Goal: Task Accomplishment & Management: Use online tool/utility

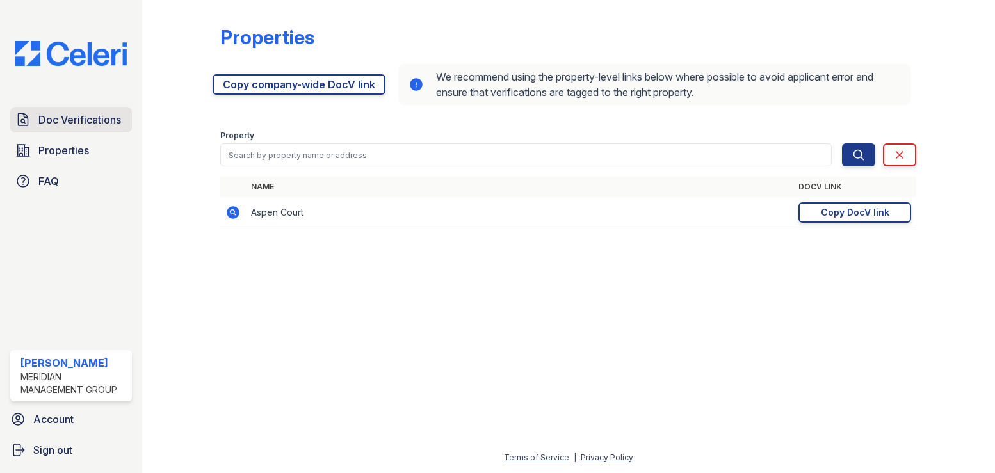
click at [78, 120] on span "Doc Verifications" at bounding box center [79, 119] width 83 height 15
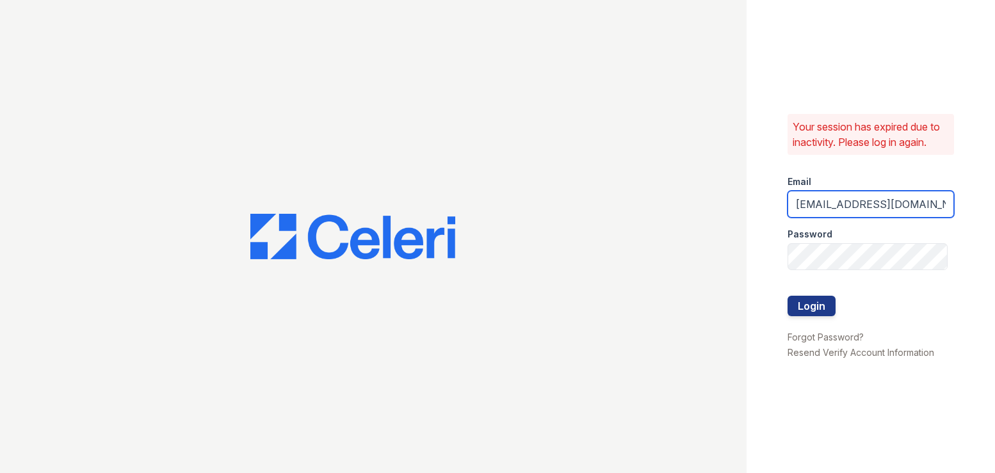
click at [828, 205] on input "[EMAIL_ADDRESS][DOMAIN_NAME]" at bounding box center [871, 204] width 167 height 27
type input "[PERSON_NAME][EMAIL_ADDRESS][DOMAIN_NAME]"
click at [803, 430] on div "Your session has expired due to inactivity. Please log in again. Email [PERSON_…" at bounding box center [871, 236] width 249 height 473
click at [802, 302] on button "Login" at bounding box center [812, 306] width 48 height 20
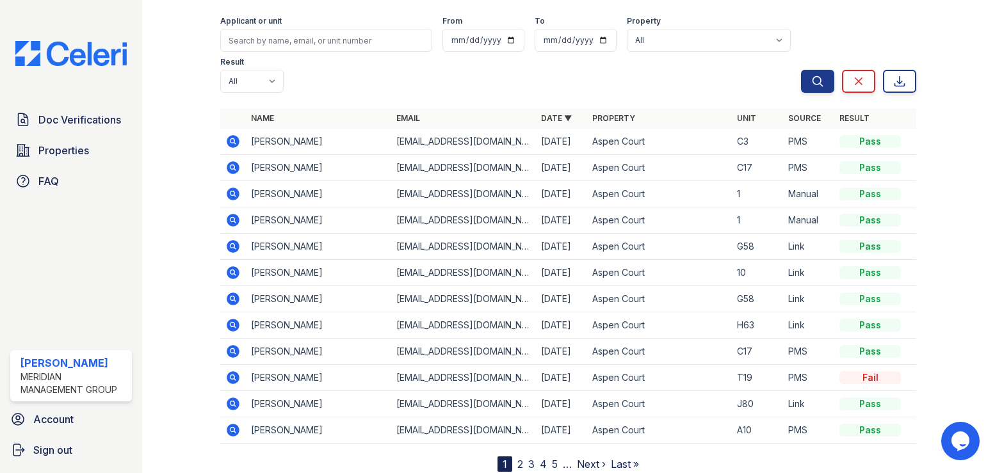
scroll to position [90, 0]
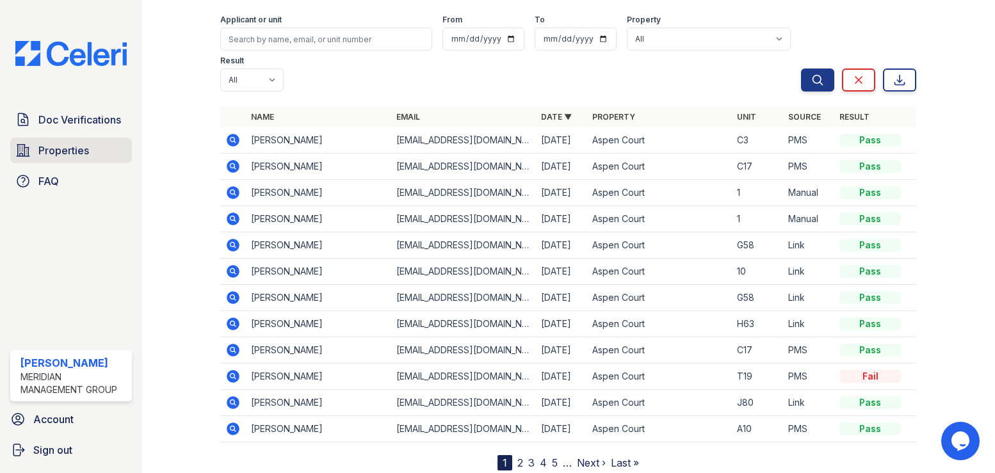
click at [70, 152] on span "Properties" at bounding box center [63, 150] width 51 height 15
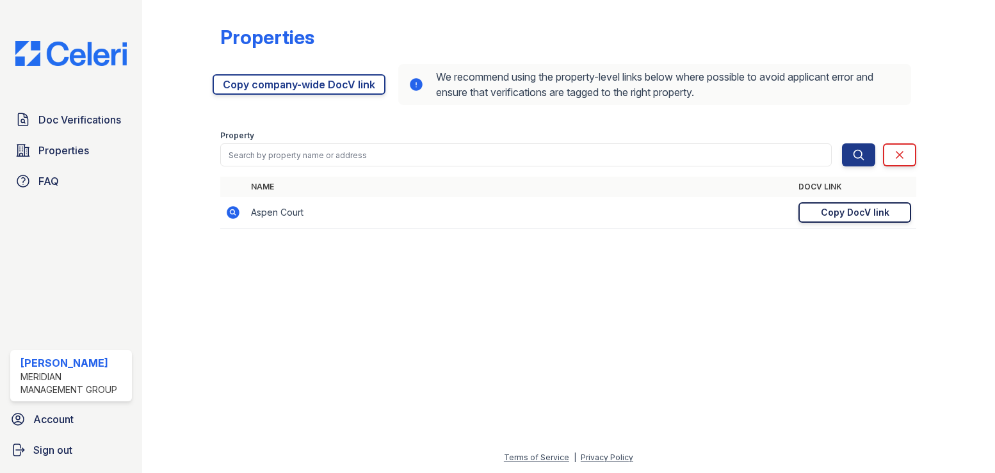
click at [842, 215] on div "Copy DocV link" at bounding box center [855, 212] width 69 height 13
click at [110, 126] on span "Doc Verifications" at bounding box center [79, 119] width 83 height 15
